Goal: Task Accomplishment & Management: Manage account settings

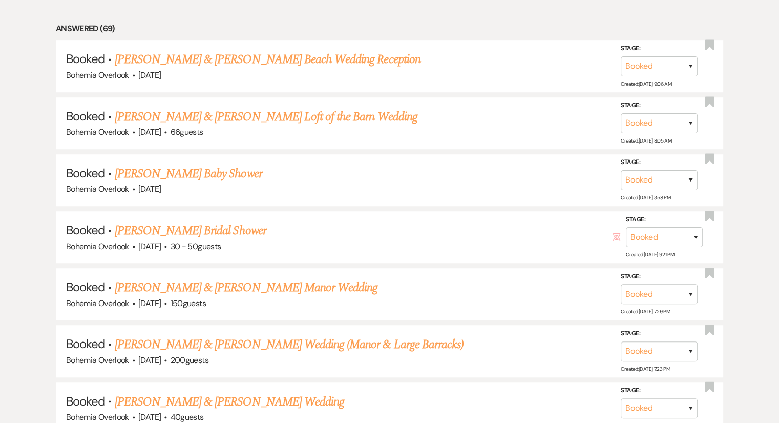
scroll to position [597, 0]
click at [249, 117] on link "[PERSON_NAME] & [PERSON_NAME] Loft of the Barn Wedding" at bounding box center [266, 118] width 303 height 18
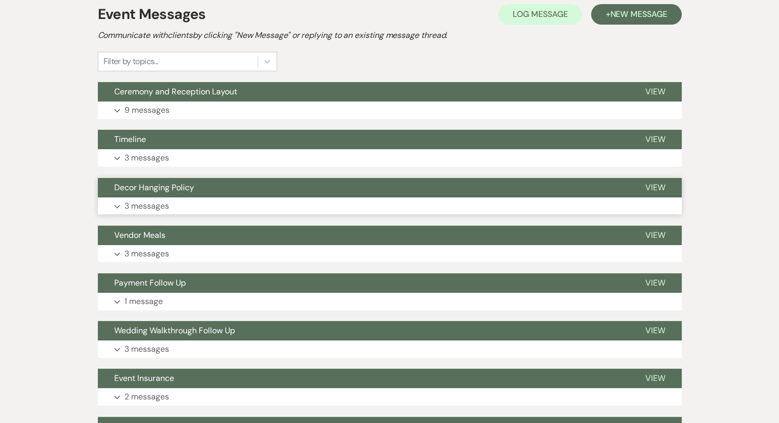
scroll to position [247, 0]
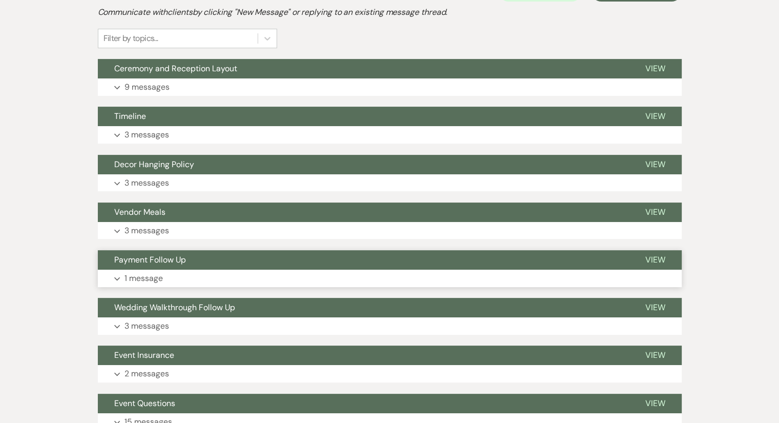
click at [151, 280] on p "1 message" at bounding box center [143, 277] width 38 height 13
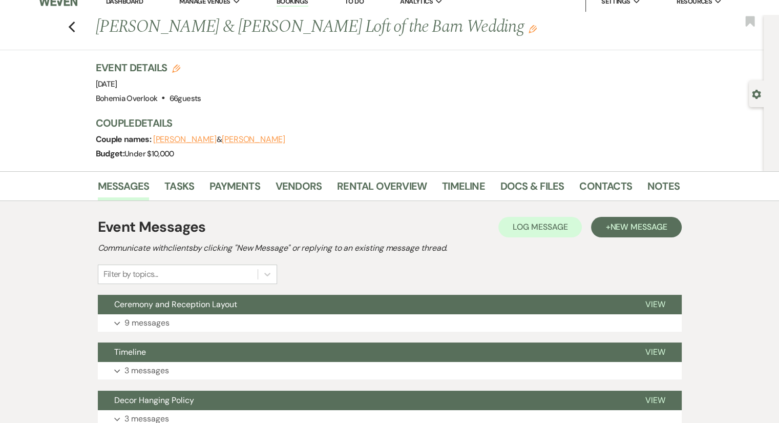
scroll to position [0, 0]
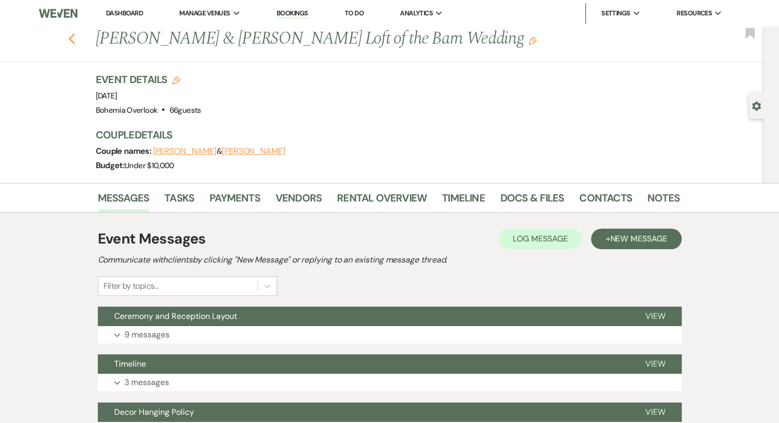
click at [76, 41] on icon "Previous" at bounding box center [72, 39] width 8 height 12
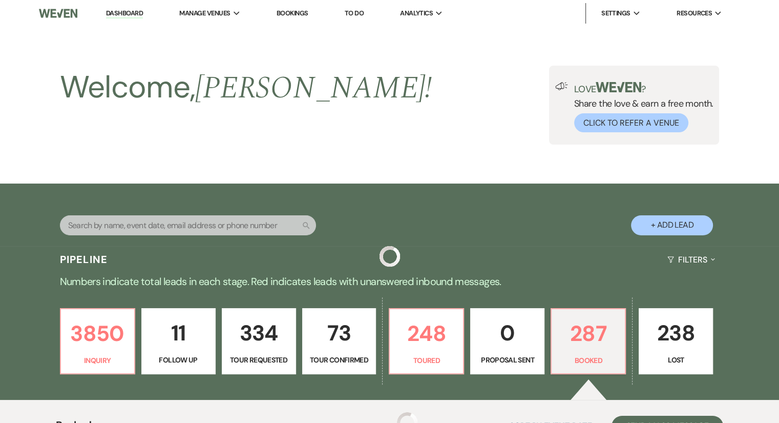
scroll to position [597, 0]
